Goal: Task Accomplishment & Management: Manage account settings

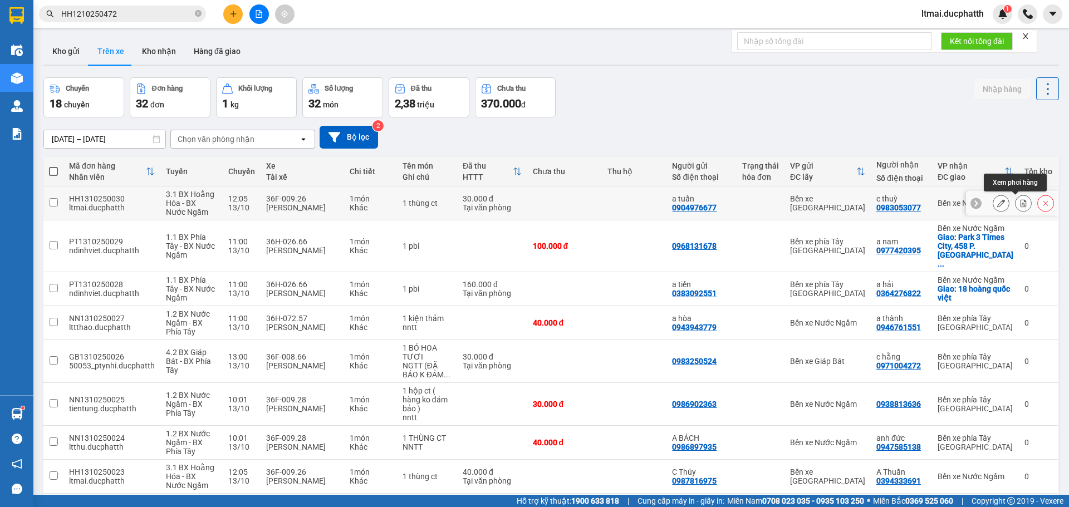
click at [1020, 202] on button at bounding box center [1024, 203] width 16 height 19
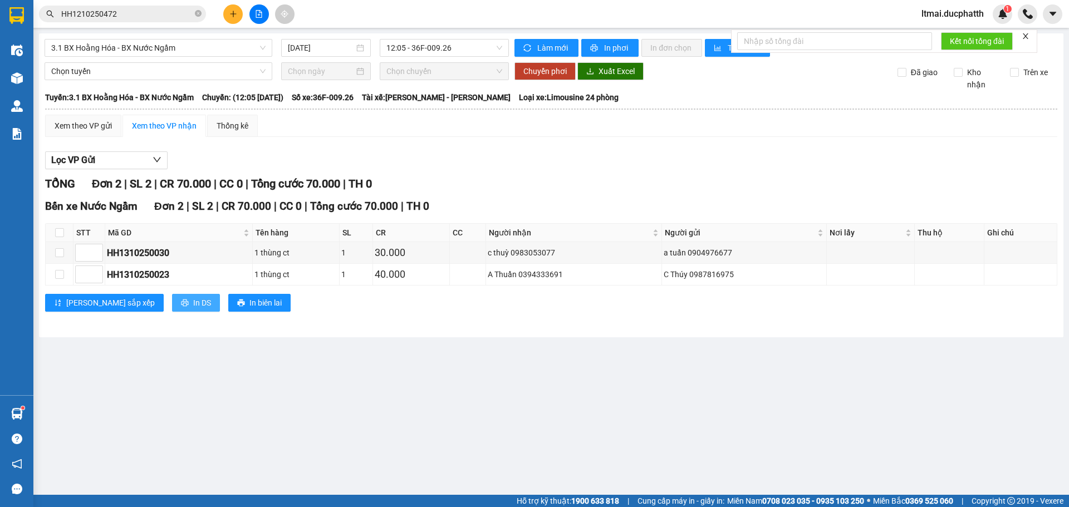
click at [193, 302] on span "In DS" at bounding box center [202, 303] width 18 height 12
click at [172, 300] on button "In DS" at bounding box center [196, 303] width 48 height 18
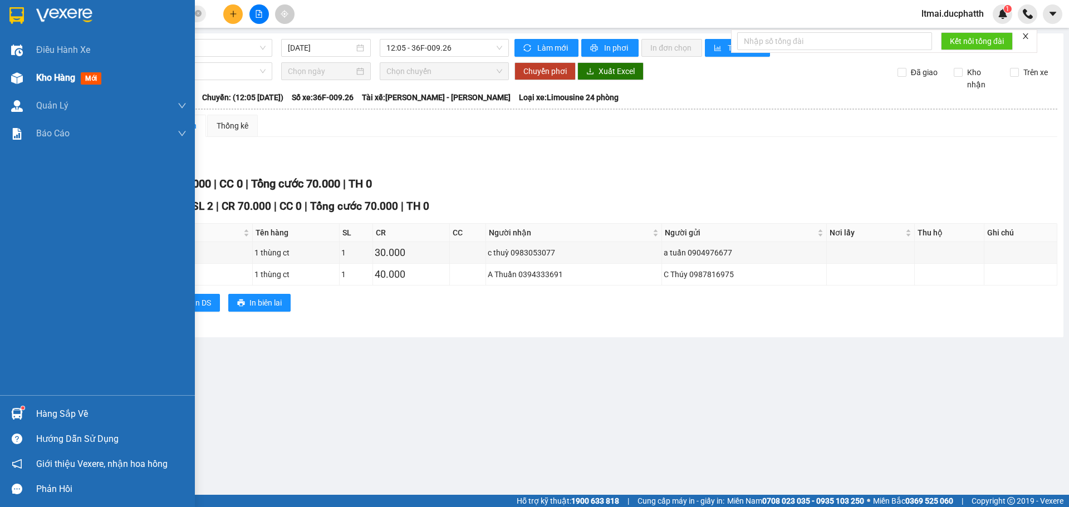
click at [25, 77] on div at bounding box center [16, 78] width 19 height 19
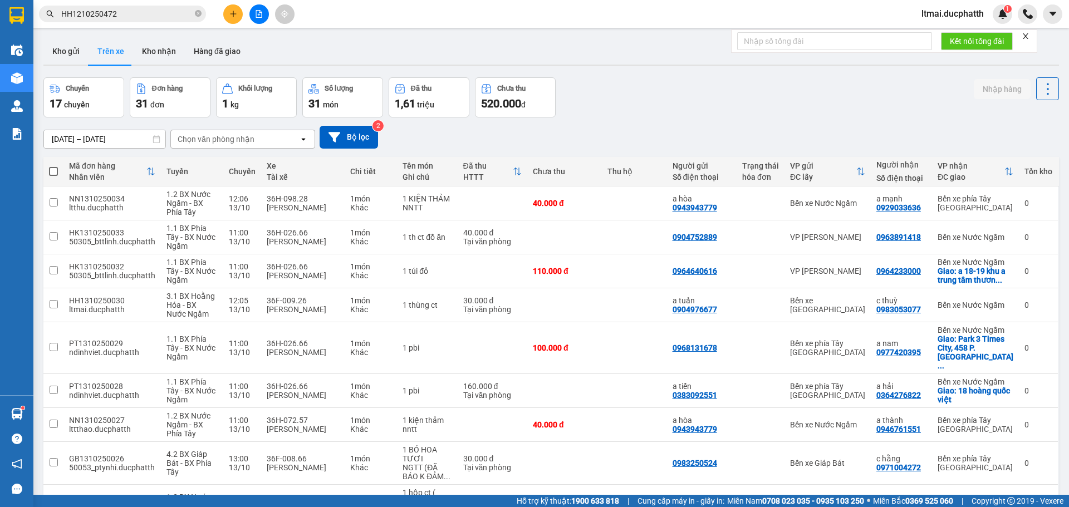
click at [23, 415] on div at bounding box center [16, 413] width 19 height 19
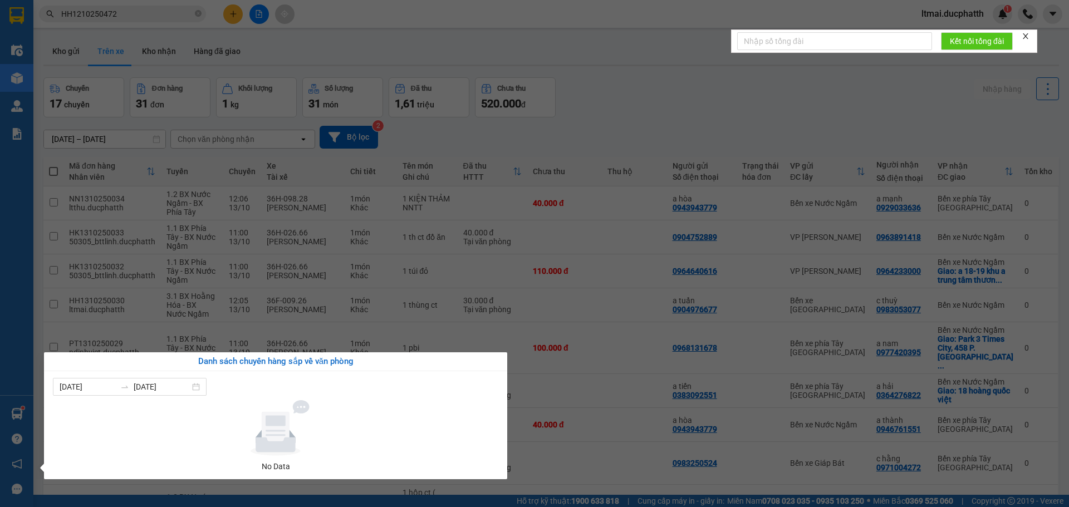
click at [576, 74] on section "Kết quả tìm kiếm ( 1 ) Bộ lọc Mã ĐH Trạng thái Món hàng Thu hộ Tổng cước Chưa c…" at bounding box center [534, 253] width 1069 height 507
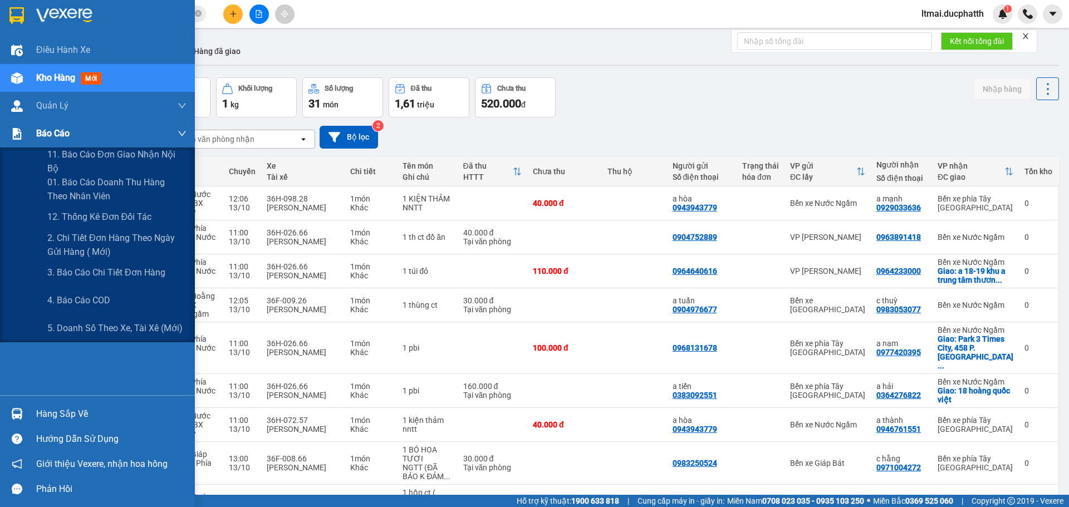
click at [13, 135] on img at bounding box center [17, 134] width 12 height 12
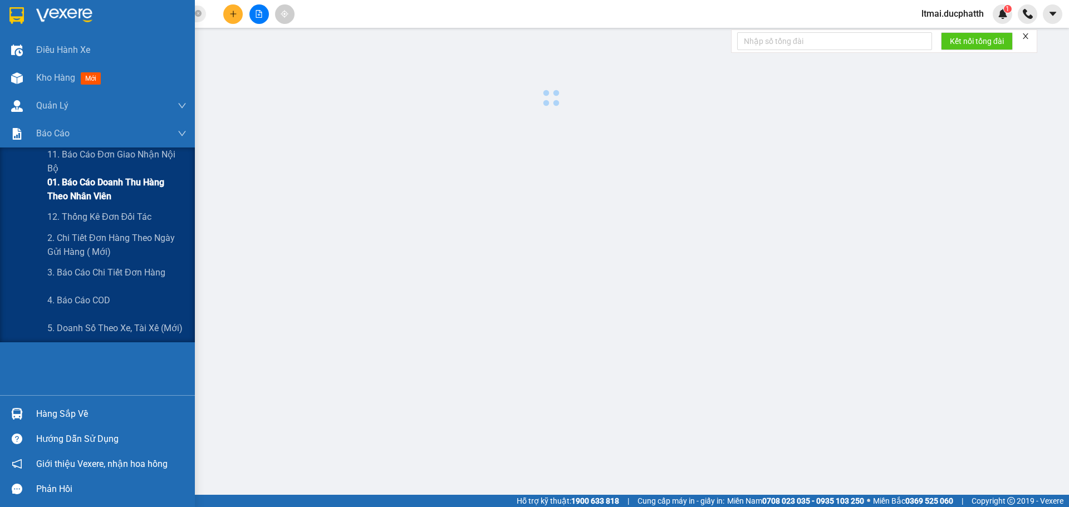
click at [62, 184] on span "01. Báo cáo doanh thu hàng theo nhân viên" at bounding box center [116, 189] width 139 height 28
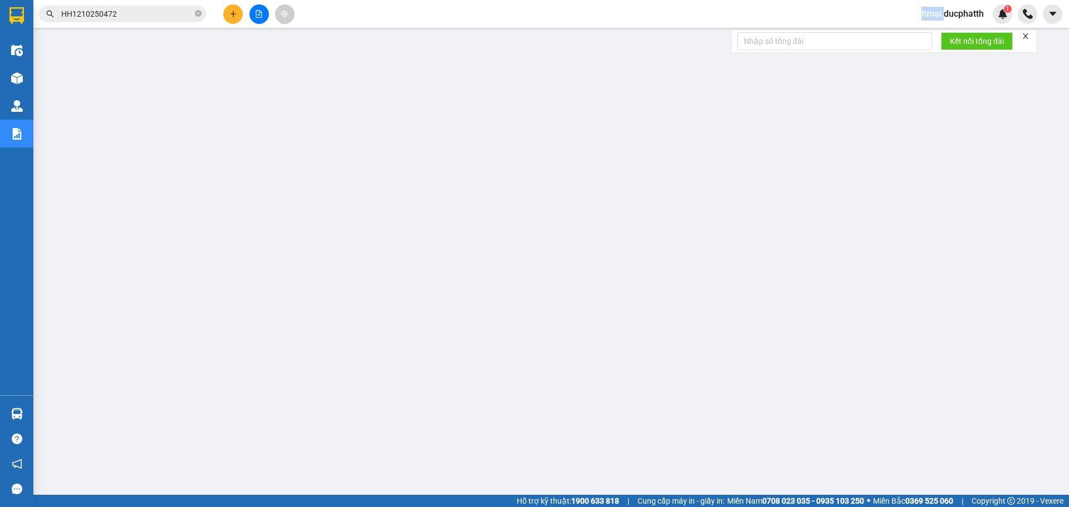
drag, startPoint x: 943, startPoint y: 14, endPoint x: 600, endPoint y: 31, distance: 343.5
click at [703, 30] on section "Kết quả tìm kiếm ( 1 ) Bộ lọc Mã ĐH Trạng thái Món hàng Thu hộ Tổng cước Chưa c…" at bounding box center [534, 253] width 1069 height 507
click at [152, 13] on input "HH1210250472" at bounding box center [126, 14] width 131 height 12
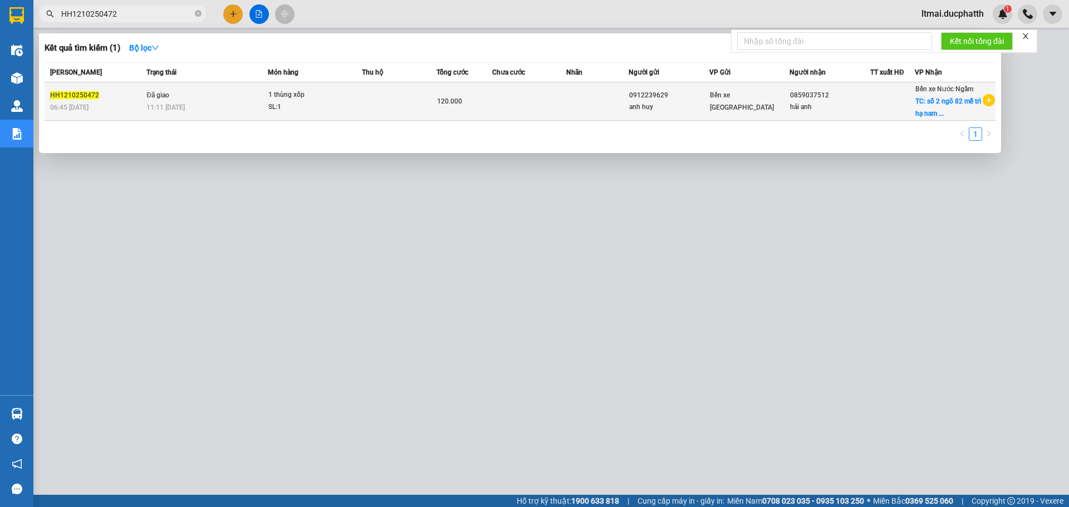
click at [688, 113] on div "anh huy" at bounding box center [669, 107] width 80 height 12
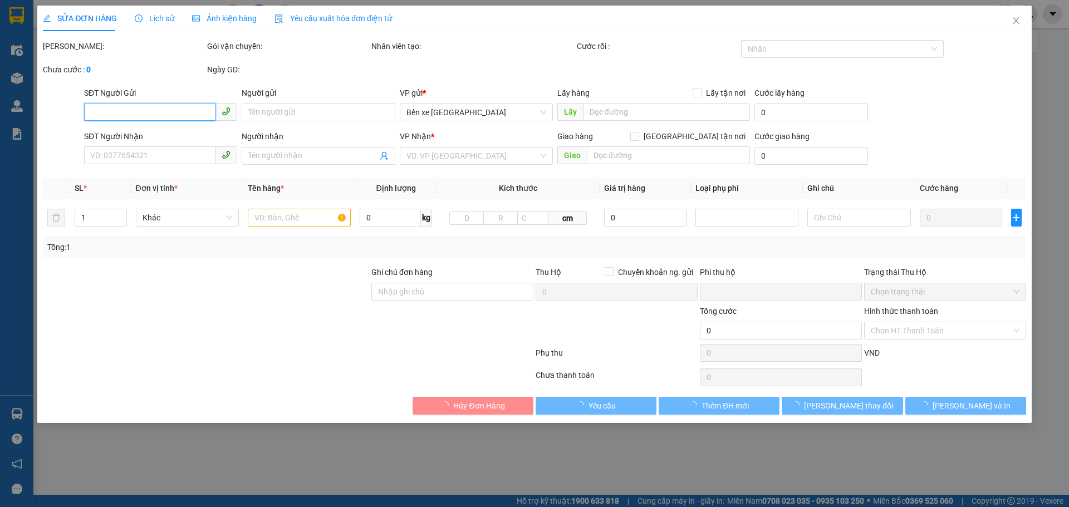
type input "0912239629"
type input "anh huy"
type input "0859037512"
type input "hải anh"
checkbox input "true"
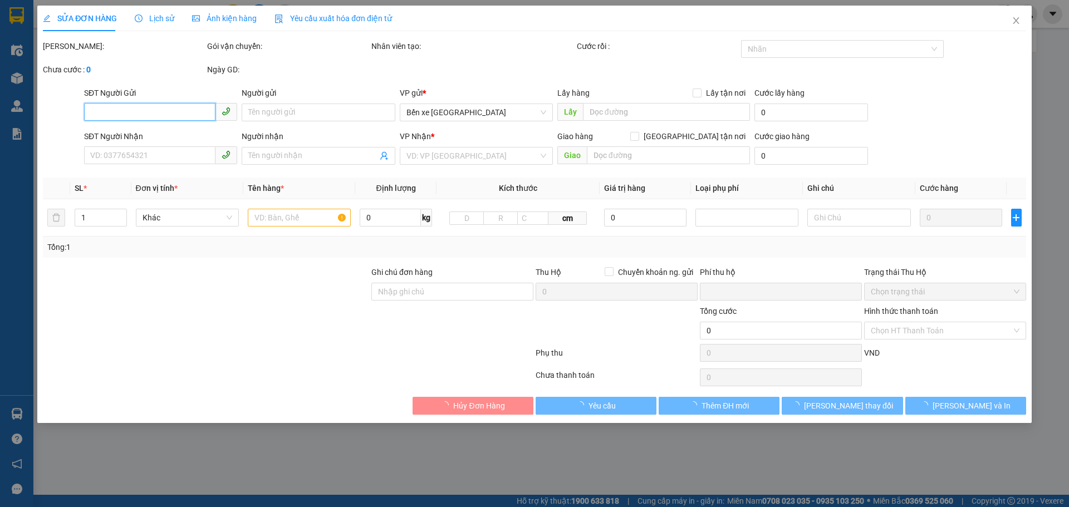
type input "số 2 ngõ 82 mễ trì hạ nam từ liêm"
type input "80.000"
type input "0"
type input "120.000"
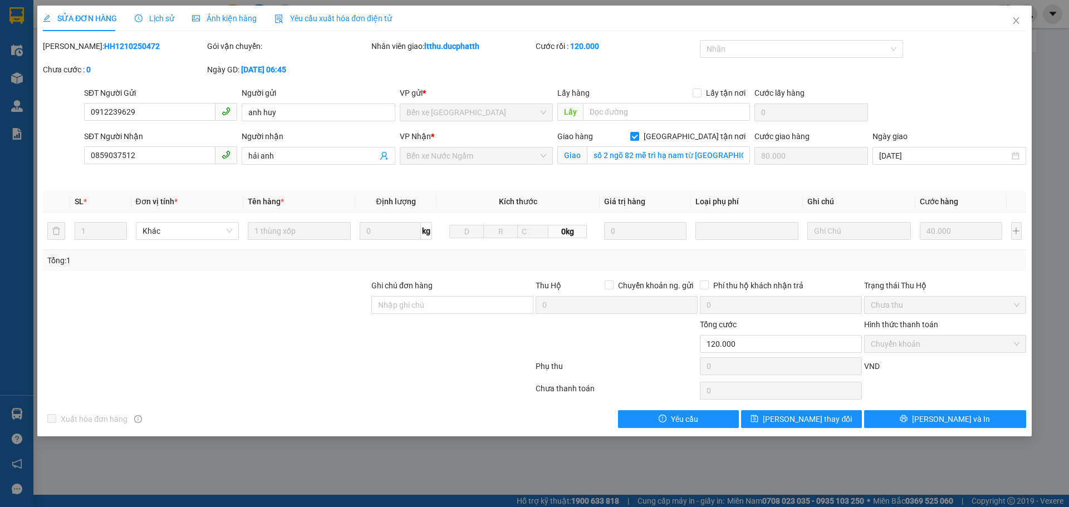
click at [162, 21] on span "Lịch sử" at bounding box center [155, 18] width 40 height 9
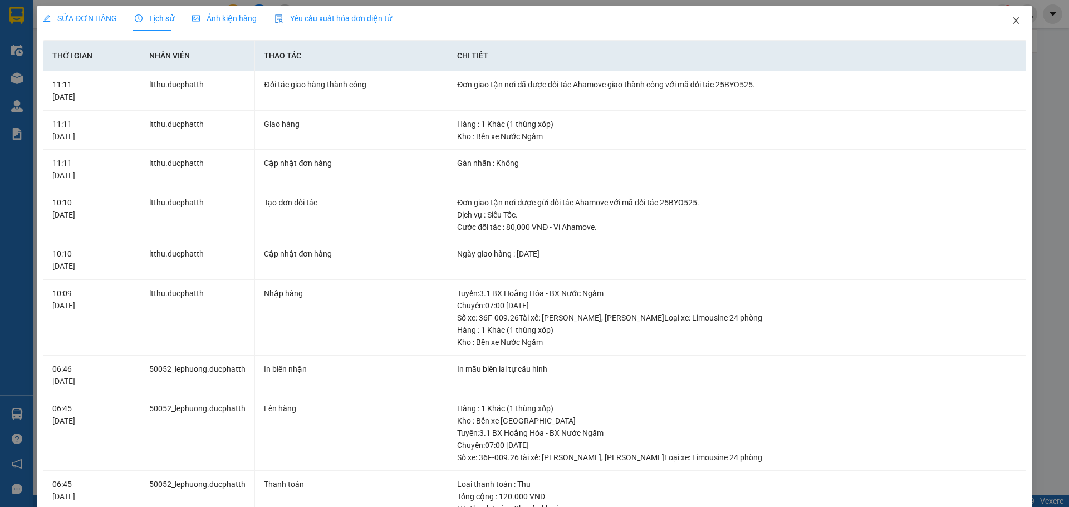
drag, startPoint x: 1004, startPoint y: 20, endPoint x: 987, endPoint y: 50, distance: 34.7
click at [1012, 23] on icon "close" at bounding box center [1016, 20] width 9 height 9
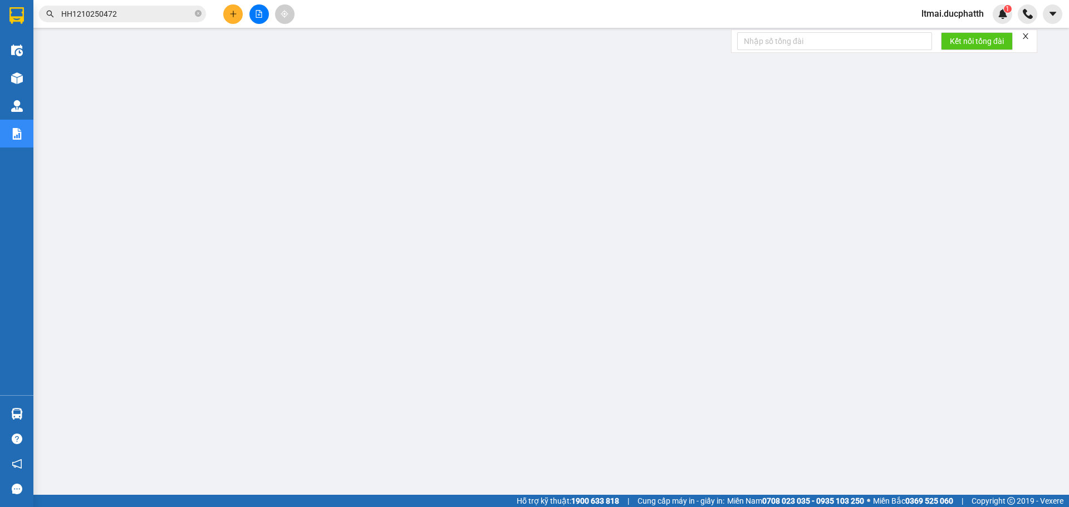
click at [948, 9] on span "ltmai.ducphatth" at bounding box center [953, 14] width 80 height 14
click at [955, 37] on span "Đăng xuất" at bounding box center [957, 34] width 57 height 12
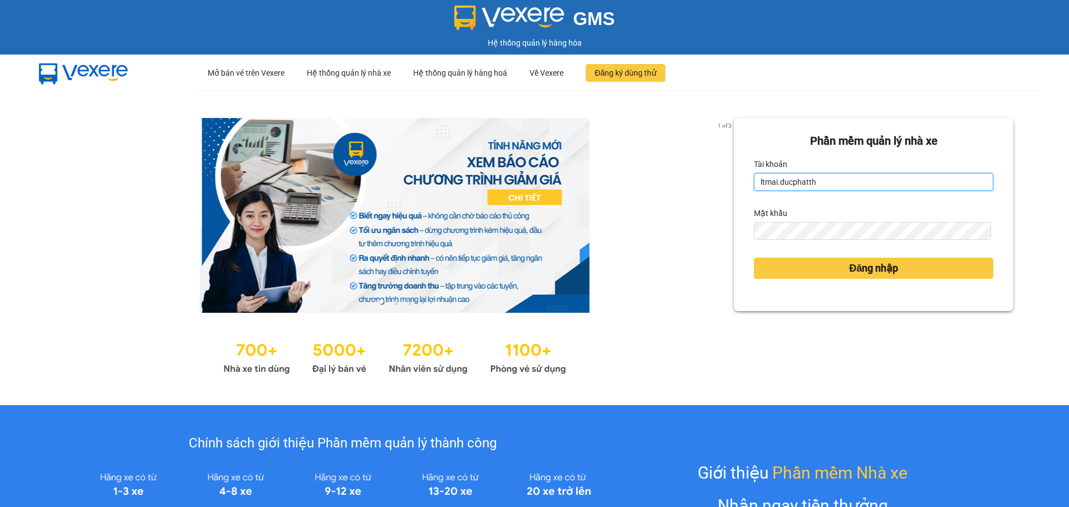
drag, startPoint x: 829, startPoint y: 181, endPoint x: 644, endPoint y: 174, distance: 185.6
click at [642, 174] on div "1 of 3 [PERSON_NAME] mềm [PERSON_NAME] nhà xe [PERSON_NAME] ltmai.ducphatth Mật…" at bounding box center [534, 247] width 1069 height 315
type input "l"
type input "minhmanh.ducphatth"
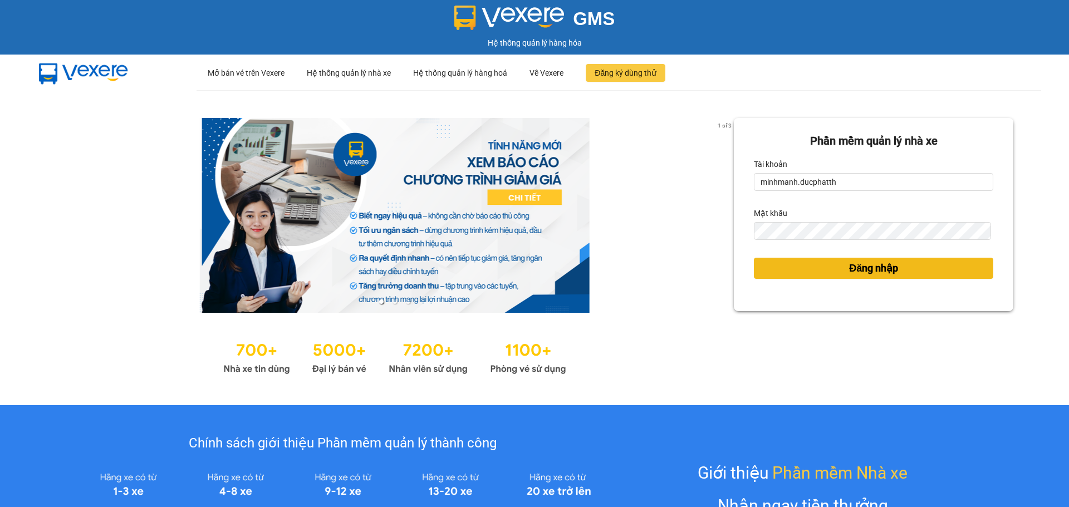
click at [800, 270] on button "Đăng nhập" at bounding box center [874, 268] width 240 height 21
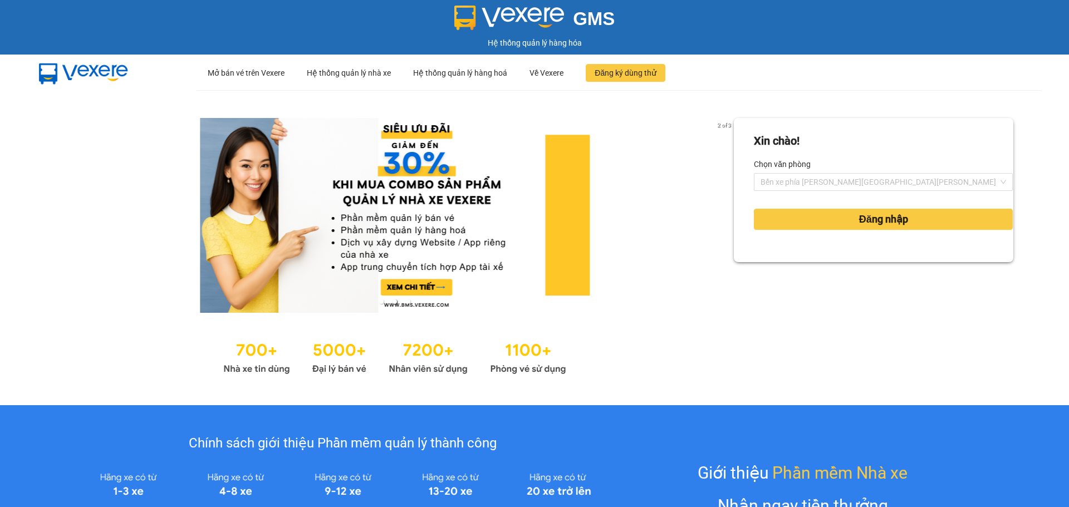
drag, startPoint x: 834, startPoint y: 190, endPoint x: 829, endPoint y: 208, distance: 18.0
click at [834, 191] on div "Bến xe phía [PERSON_NAME][GEOGRAPHIC_DATA][PERSON_NAME]" at bounding box center [883, 182] width 259 height 18
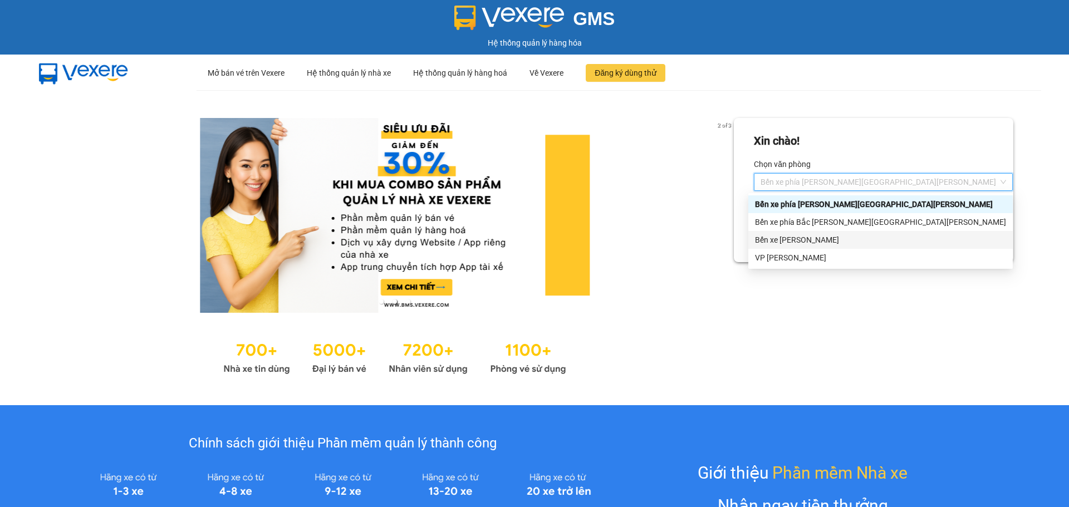
click at [822, 237] on div "Bến xe [PERSON_NAME]" at bounding box center [880, 240] width 251 height 12
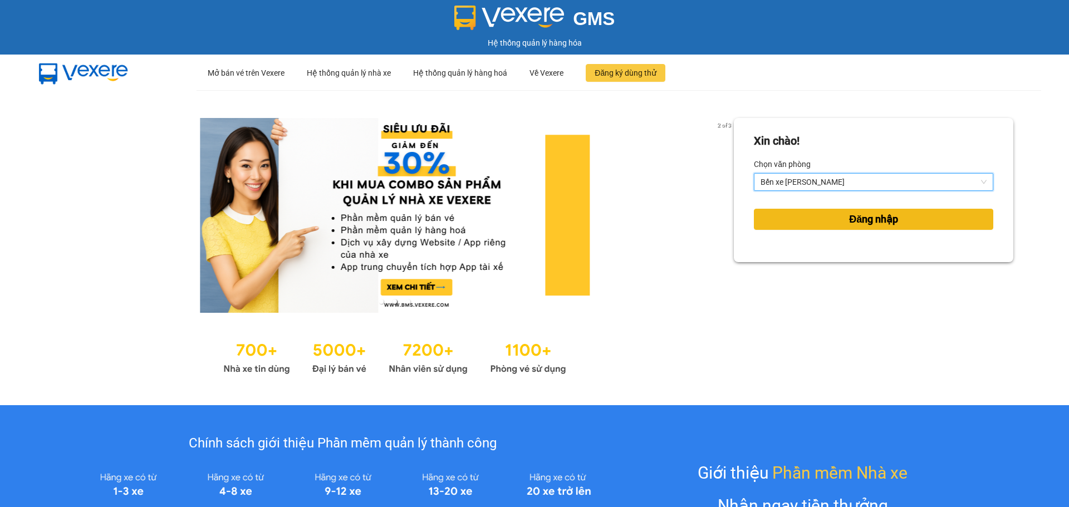
click at [788, 226] on button "Đăng nhập" at bounding box center [874, 219] width 240 height 21
